Goal: Task Accomplishment & Management: Complete application form

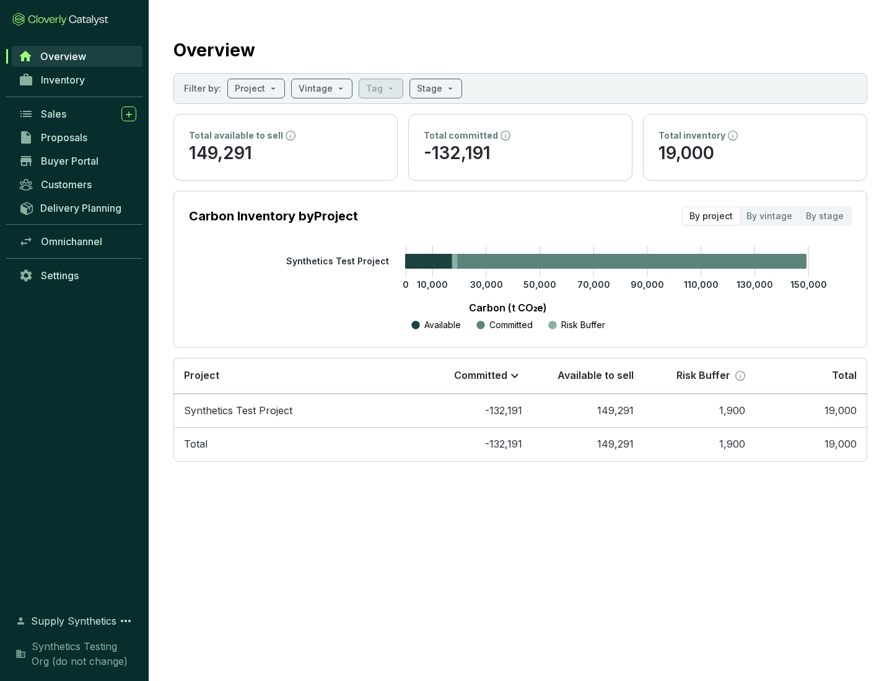
click at [77, 137] on span "Proposals" at bounding box center [64, 137] width 46 height 12
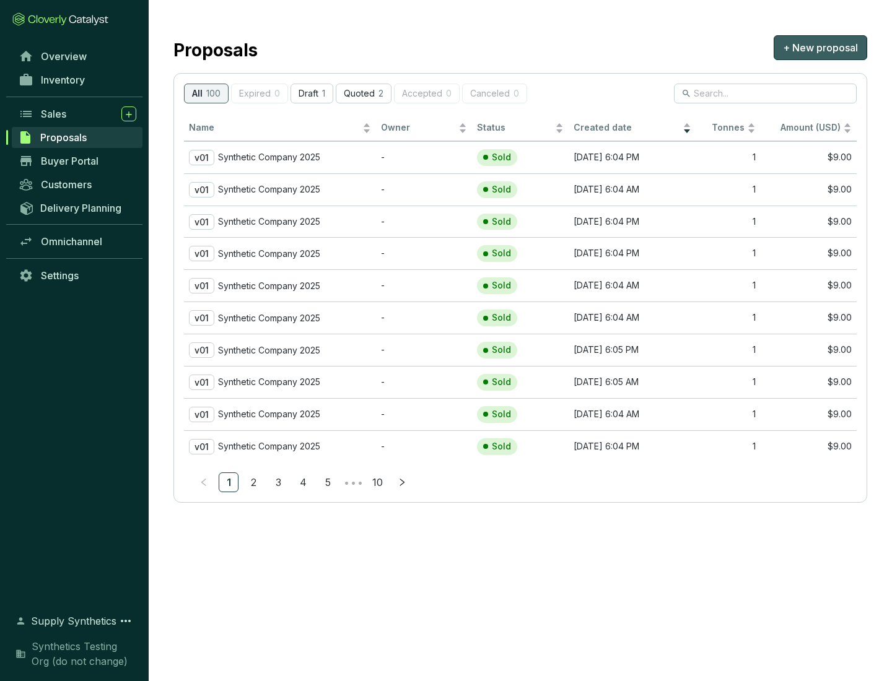
click at [820, 48] on span "+ New proposal" at bounding box center [820, 47] width 75 height 15
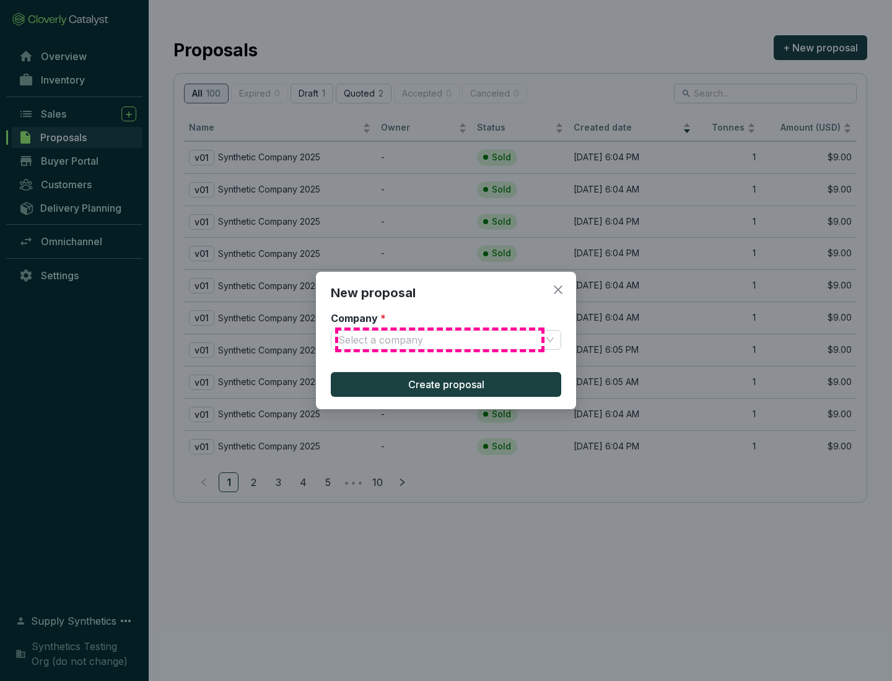
click at [440, 340] on input "Company *" at bounding box center [439, 340] width 203 height 19
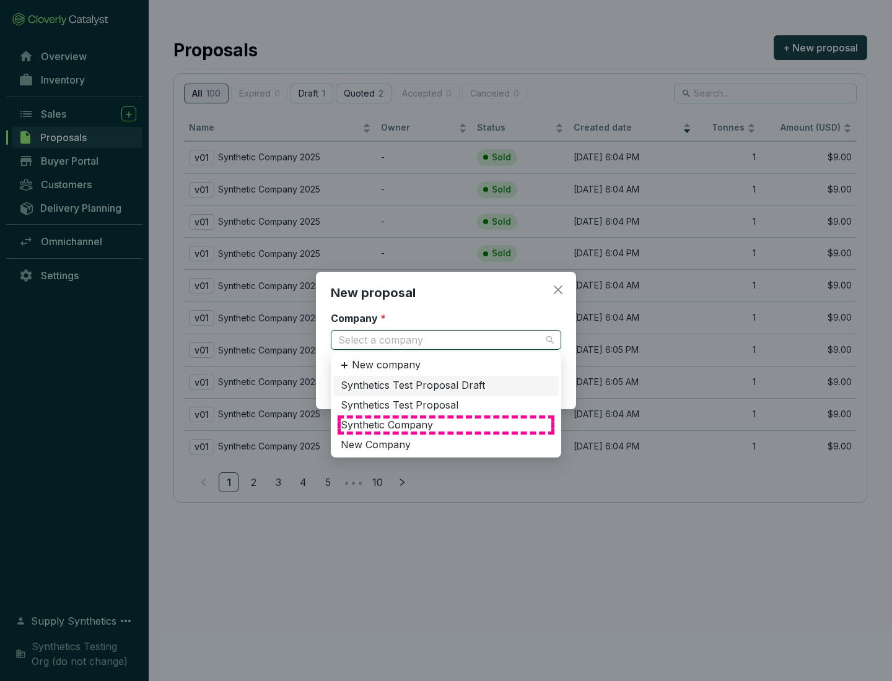
click at [446, 425] on div "Synthetic Company" at bounding box center [446, 426] width 211 height 14
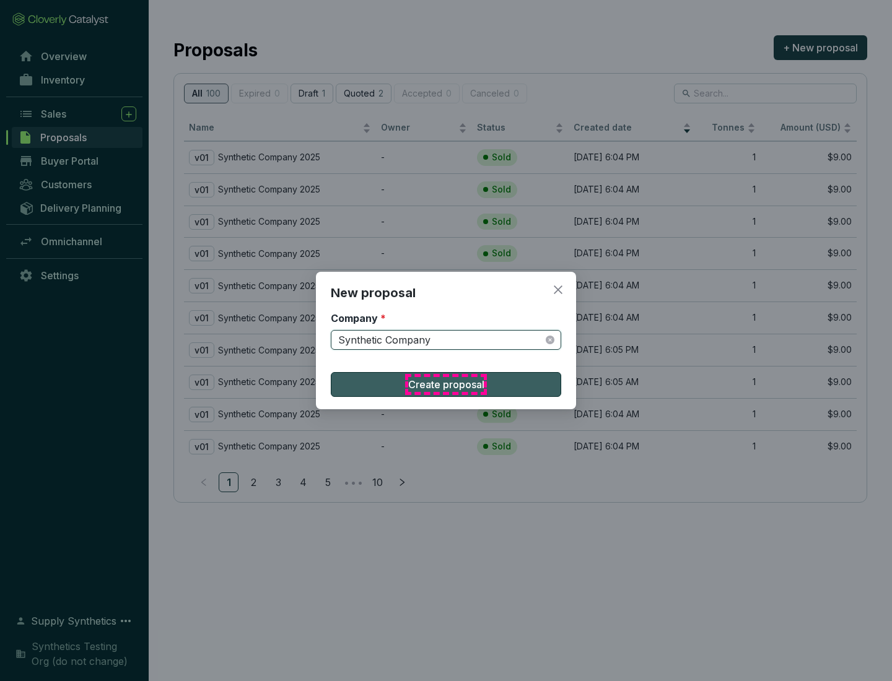
click at [446, 385] on span "Create proposal" at bounding box center [446, 384] width 76 height 15
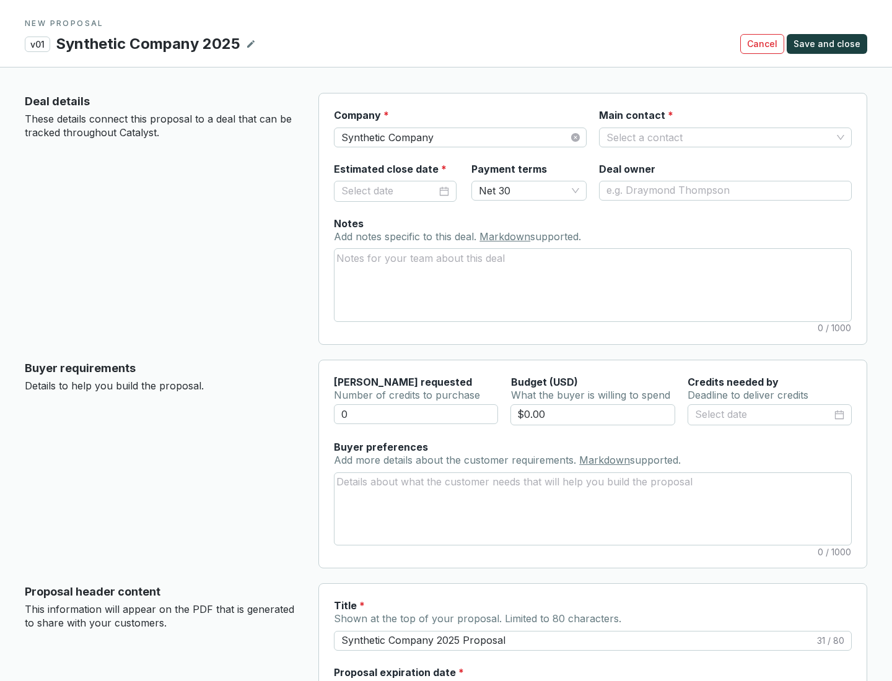
click at [719, 137] on input "Main contact *" at bounding box center [718, 137] width 225 height 19
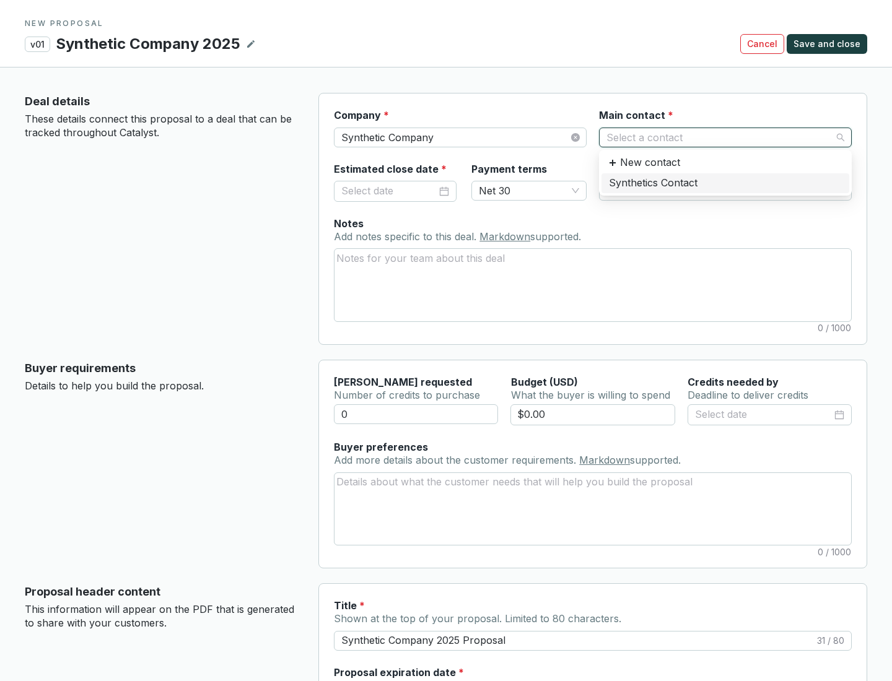
click at [725, 183] on div "Synthetics Contact" at bounding box center [725, 183] width 233 height 14
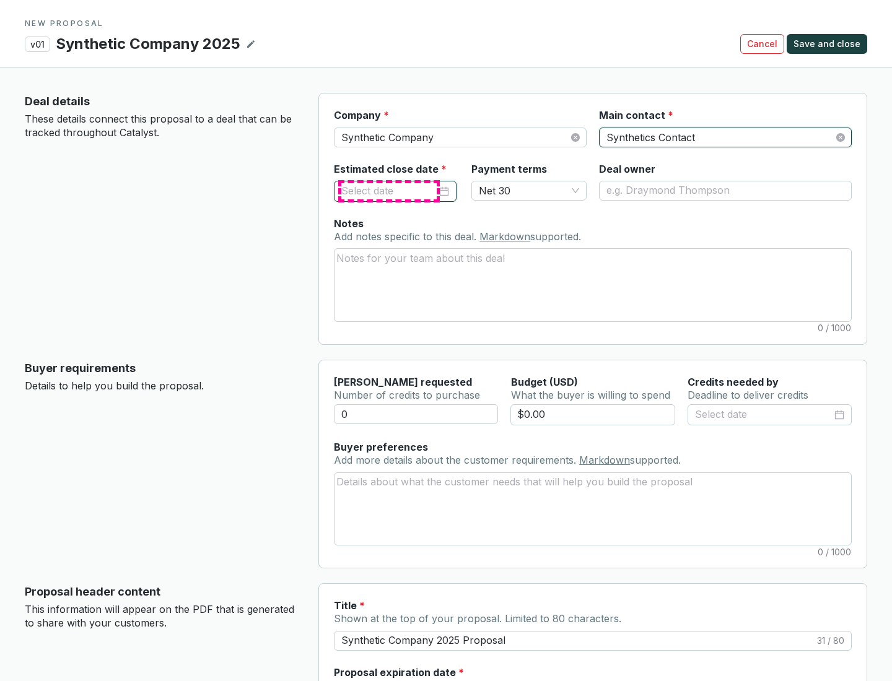
click at [389, 191] on input "Estimated close date *" at bounding box center [388, 191] width 95 height 16
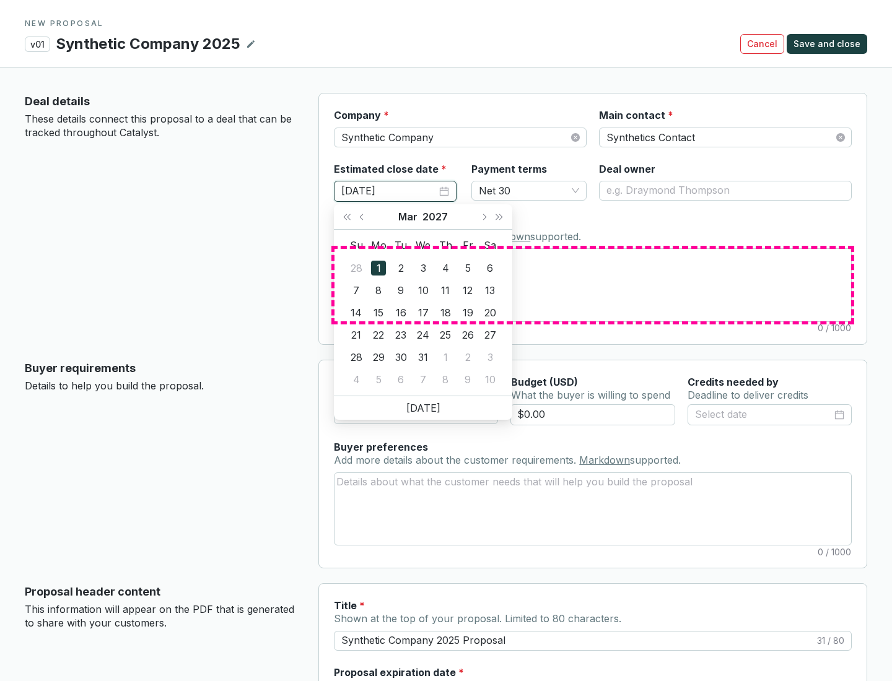
type input "[DATE]"
click at [593, 285] on textarea "Notes Add notes specific to this deal. Markdown supported." at bounding box center [592, 285] width 516 height 72
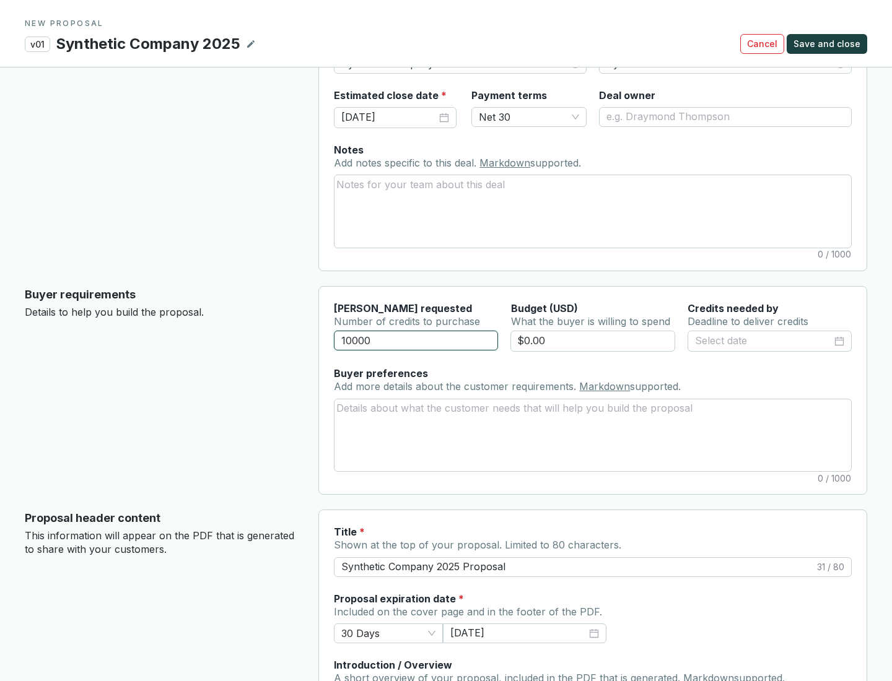
scroll to position [74, 0]
type input "10000"
type input "$0.00"
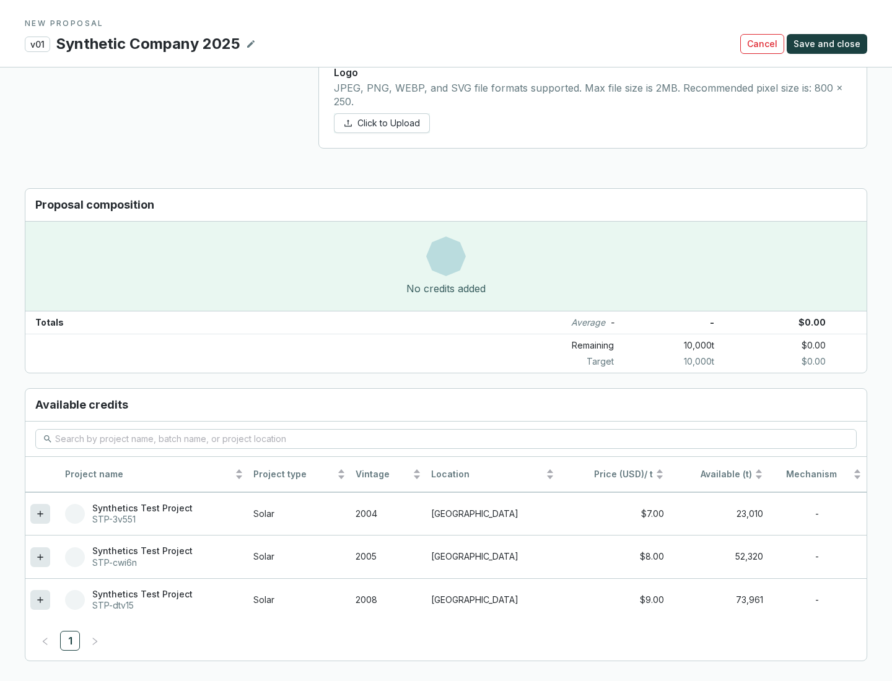
click at [40, 600] on icon at bounding box center [40, 600] width 6 height 6
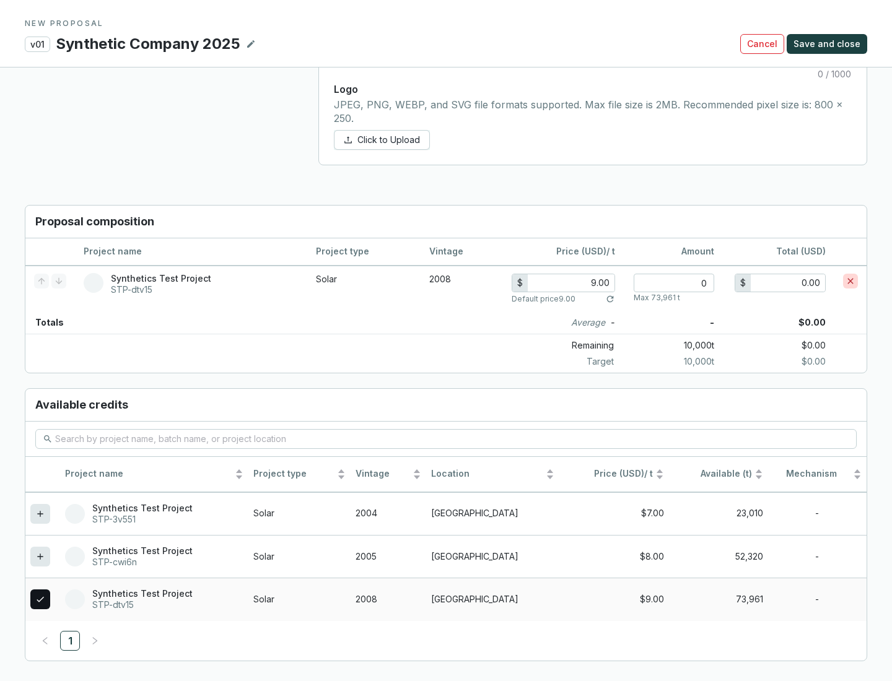
scroll to position [712, 0]
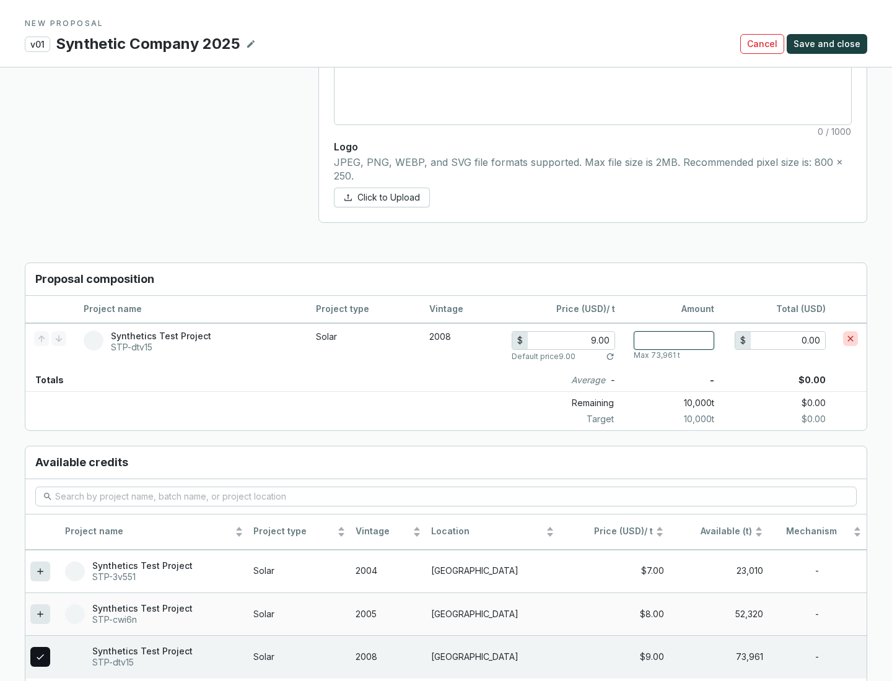
type input "1"
type input "9.00"
type input "1"
click at [829, 44] on span "Save and close" at bounding box center [826, 44] width 67 height 12
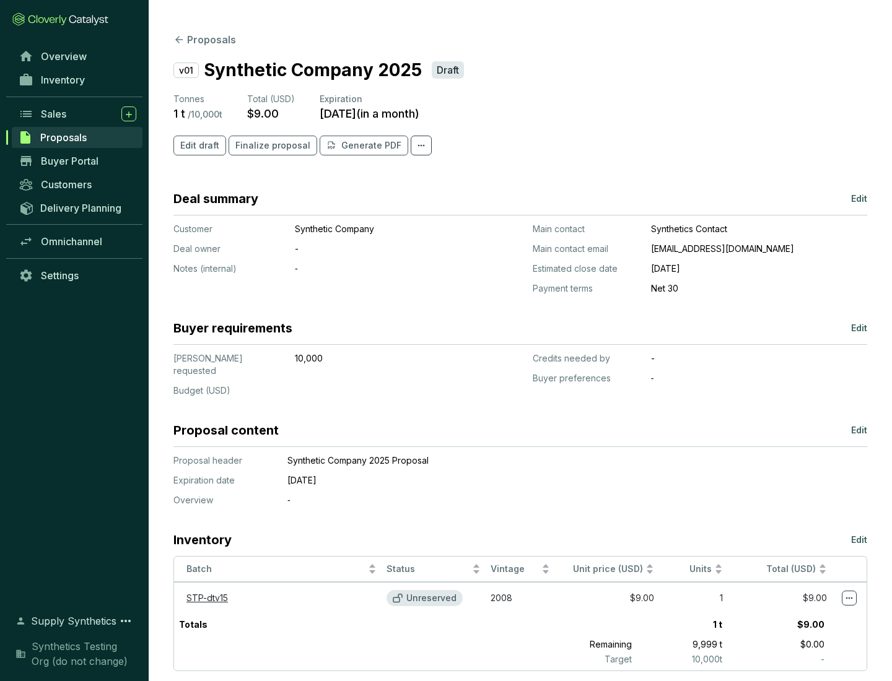
click at [269, 146] on span "Finalize proposal" at bounding box center [272, 145] width 75 height 12
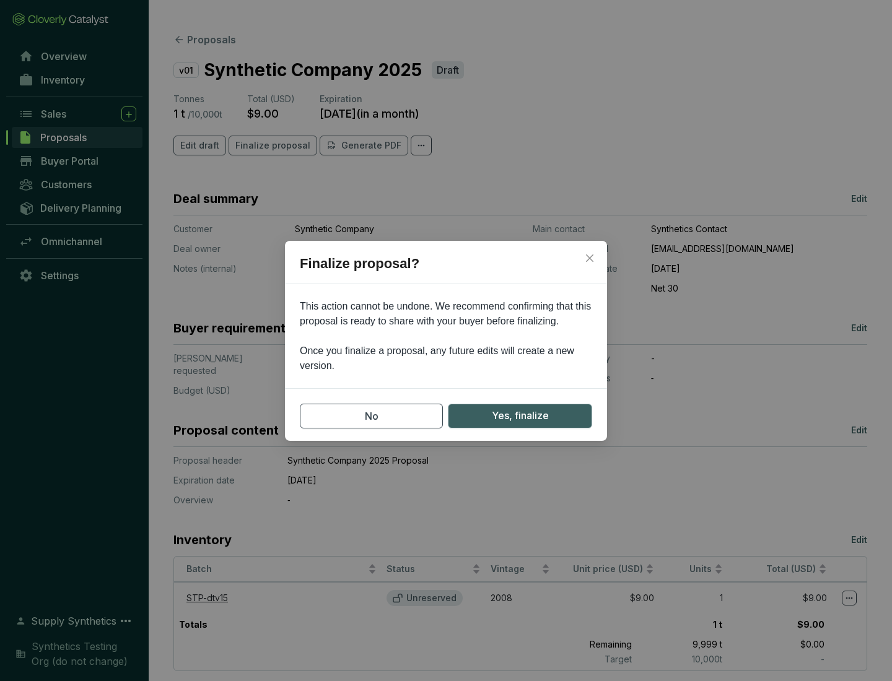
click at [520, 416] on span "Yes, finalize" at bounding box center [520, 415] width 57 height 15
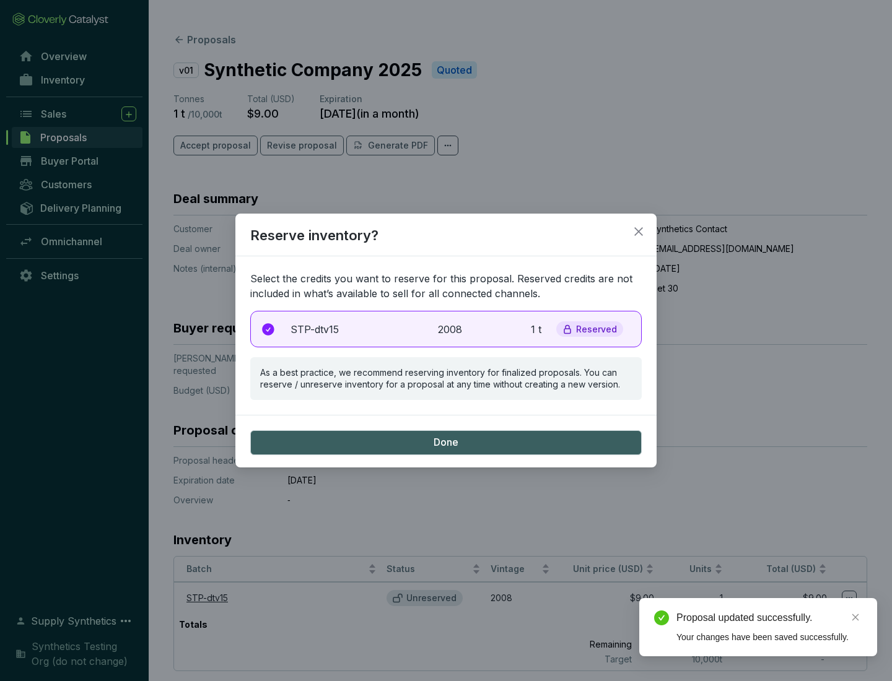
click at [446, 329] on p "2008" at bounding box center [451, 329] width 27 height 15
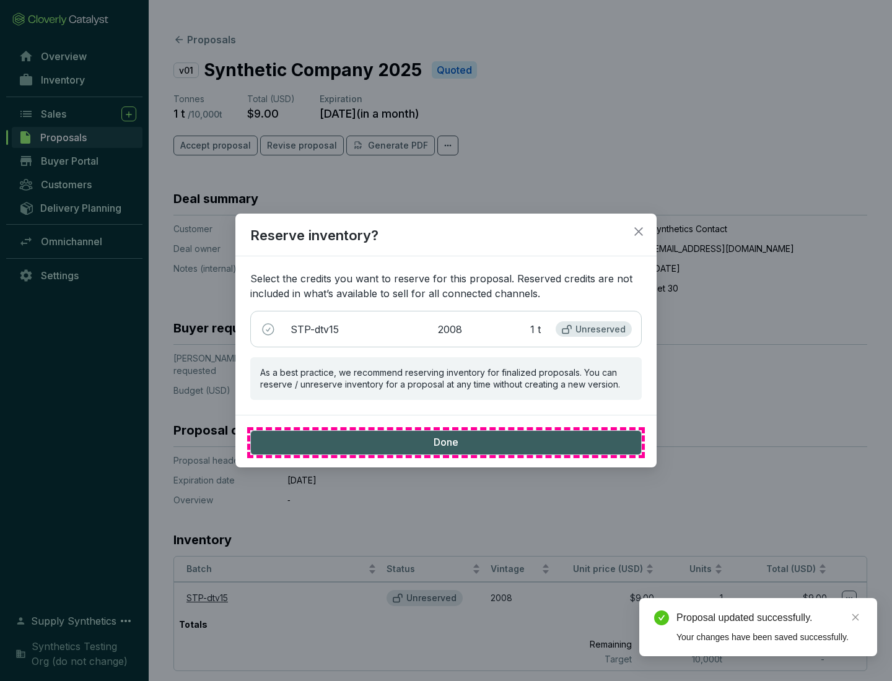
click at [446, 442] on span "Done" at bounding box center [445, 443] width 25 height 14
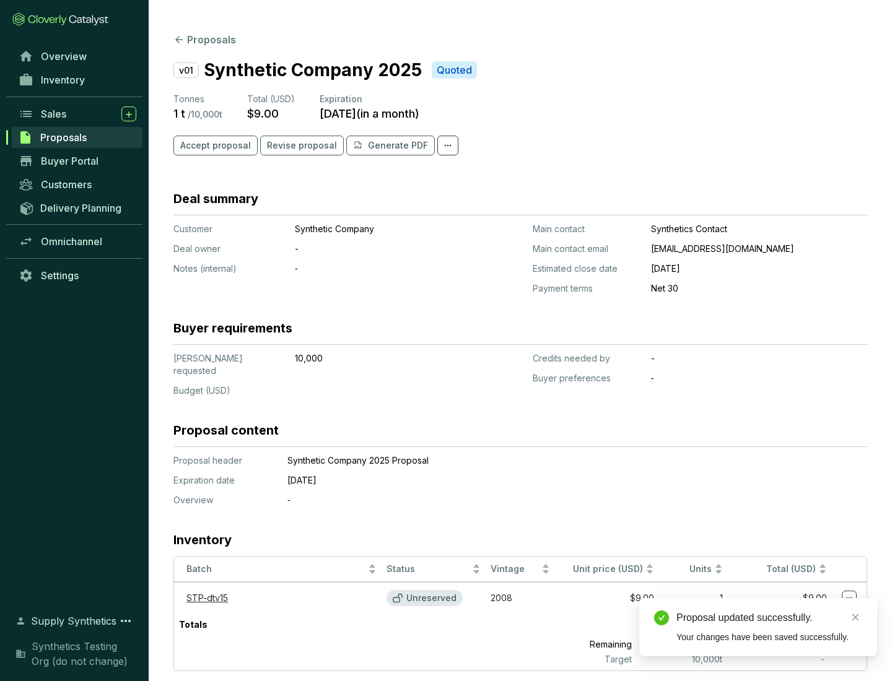
click at [769, 618] on div "Proposal updated successfully." at bounding box center [769, 618] width 186 height 15
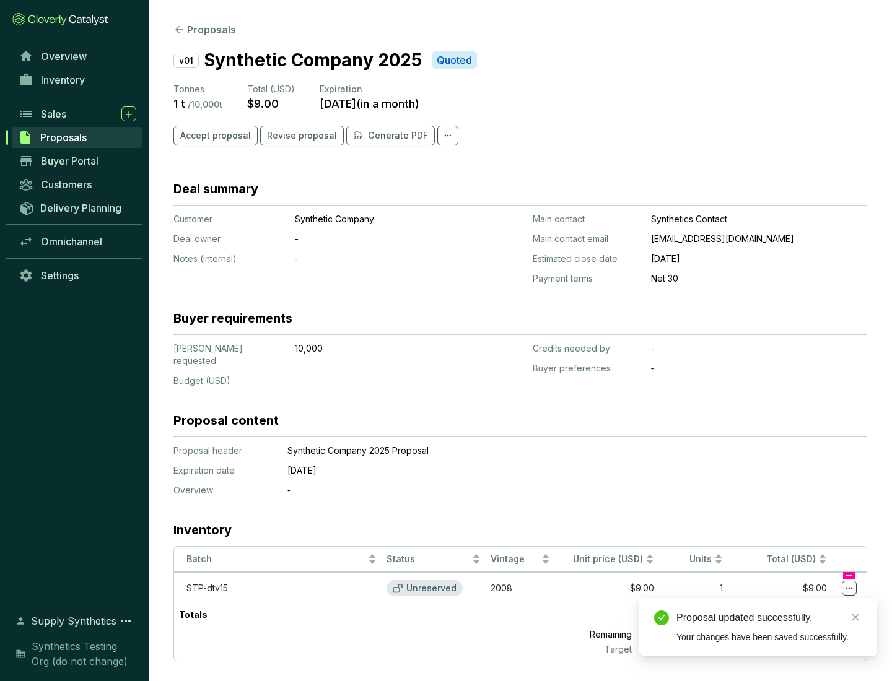
click at [849, 588] on icon at bounding box center [849, 589] width 7 height 2
click at [811, 604] on div "Proposal updated successfully. Your changes have been saved successfully." at bounding box center [758, 627] width 238 height 58
click at [769, 618] on div "Proposal updated successfully." at bounding box center [769, 618] width 186 height 15
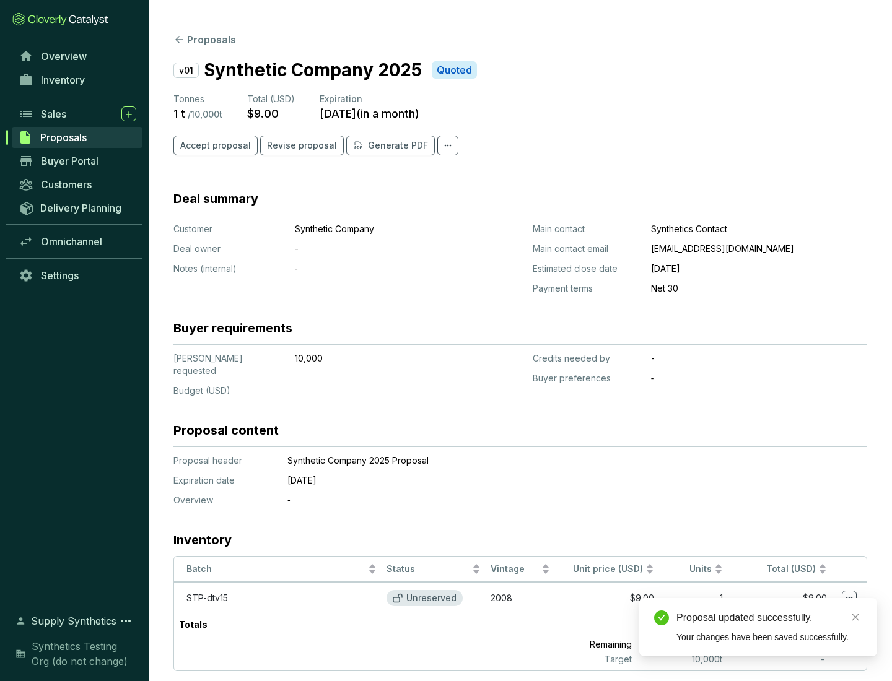
click at [214, 146] on span "Accept proposal" at bounding box center [215, 145] width 71 height 12
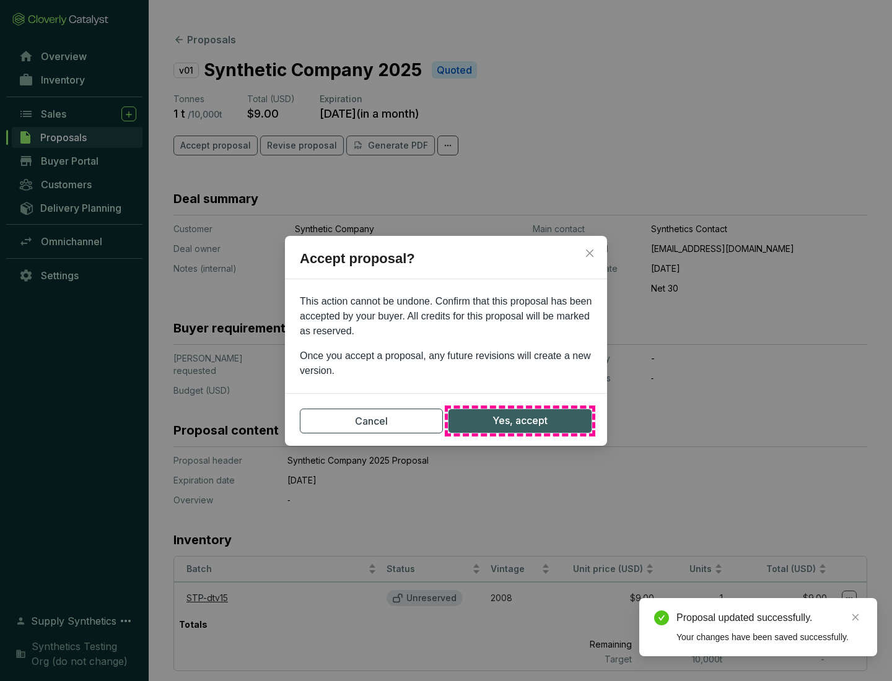
click at [520, 420] on span "Yes, accept" at bounding box center [519, 420] width 55 height 15
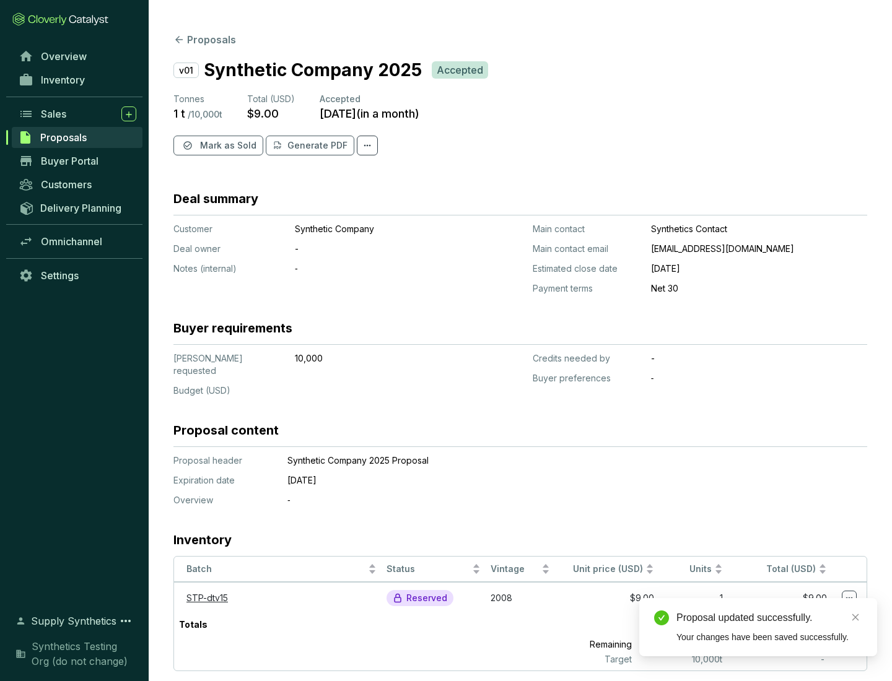
click at [227, 146] on span "Mark as Sold" at bounding box center [228, 145] width 56 height 12
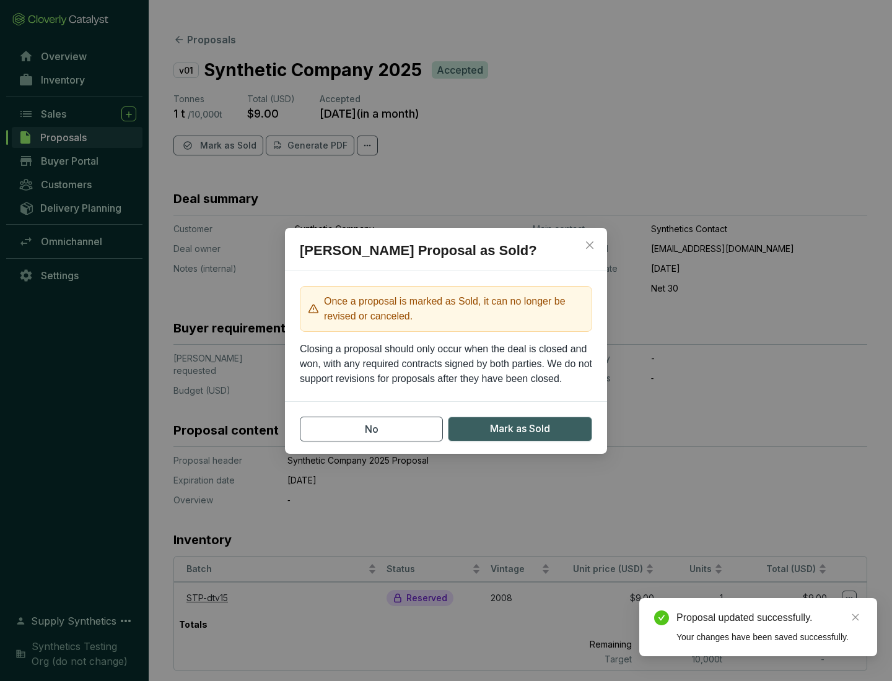
click at [520, 429] on span "Mark as Sold" at bounding box center [520, 428] width 60 height 15
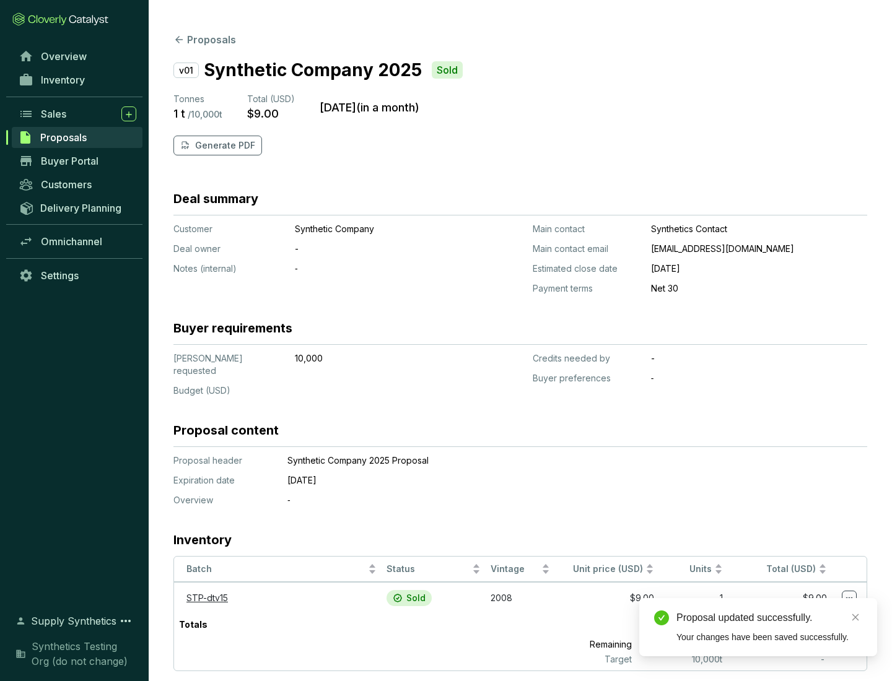
click at [224, 146] on p "Generate PDF" at bounding box center [225, 145] width 60 height 12
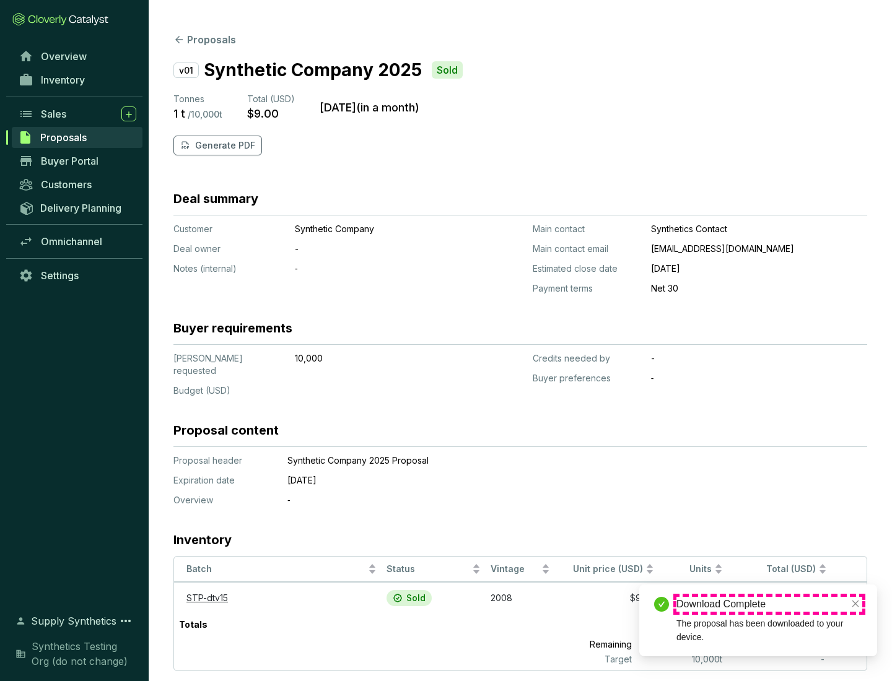
click at [769, 604] on div "Download Complete" at bounding box center [769, 604] width 186 height 15
